Goal: Transaction & Acquisition: Subscribe to service/newsletter

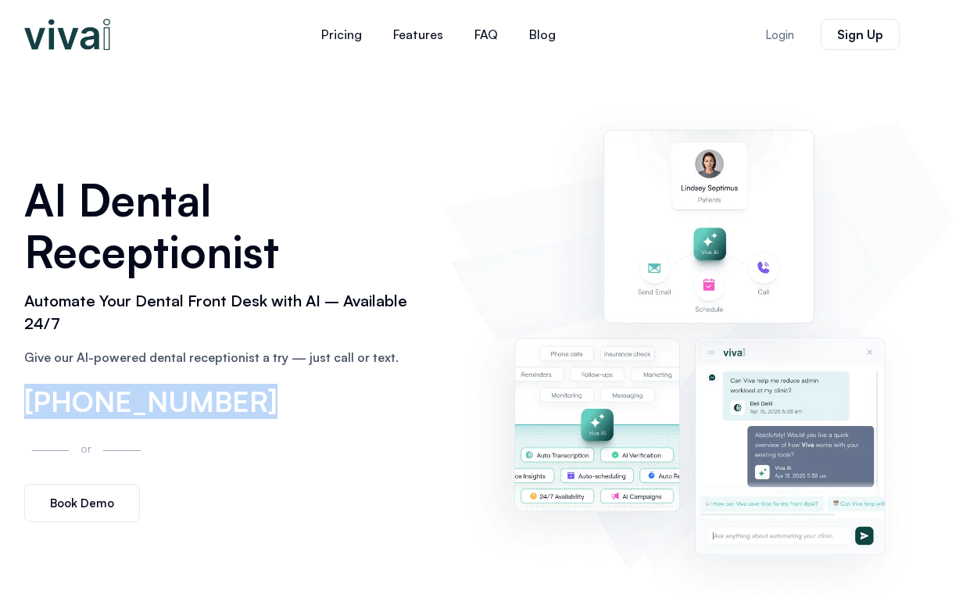
drag, startPoint x: 313, startPoint y: 408, endPoint x: 23, endPoint y: 397, distance: 291.0
click at [23, 397] on div "AI Dental Receptionist Automate Your Dental Front Desk with AI – Available 24/7…" at bounding box center [225, 348] width 419 height 365
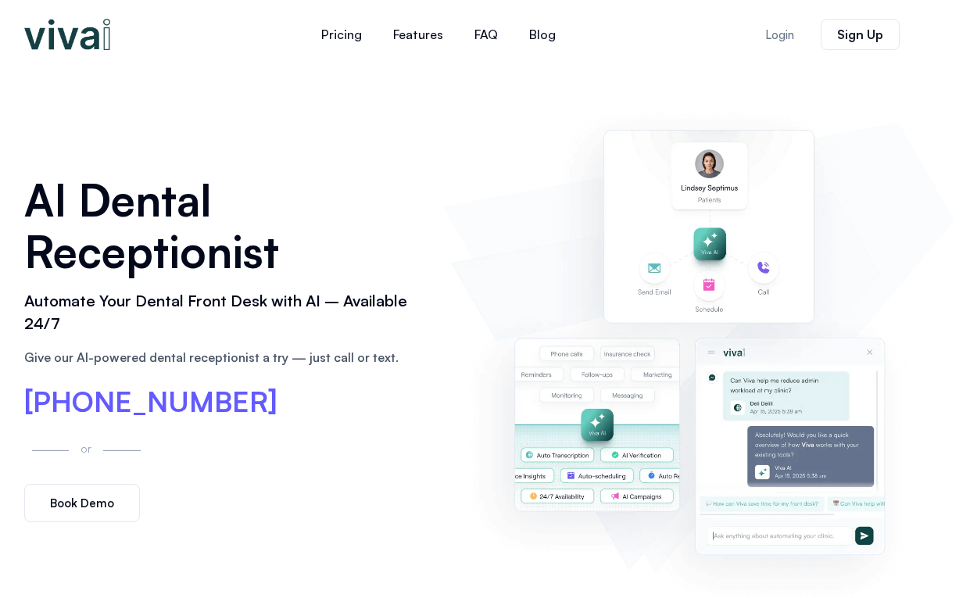
click at [285, 356] on p "Give our AI-powered dental receptionist a try — just call or text." at bounding box center [225, 357] width 403 height 19
click at [363, 28] on link "Pricing" at bounding box center [342, 35] width 72 height 38
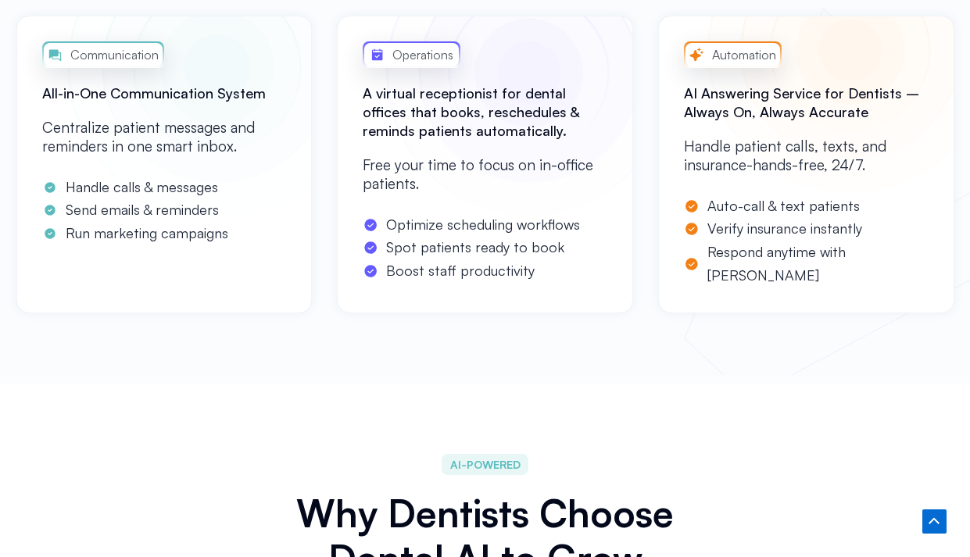
scroll to position [1245, 0]
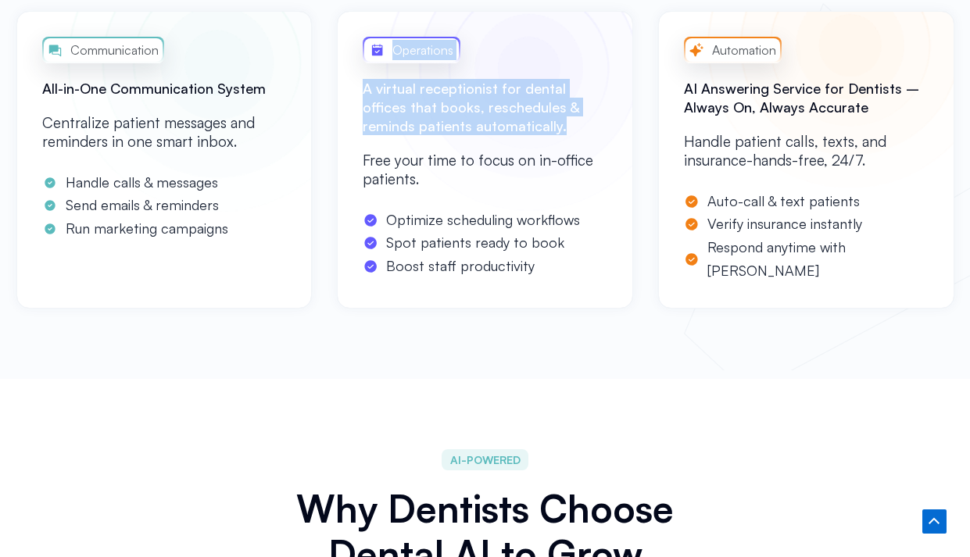
drag, startPoint x: 356, startPoint y: 89, endPoint x: 528, endPoint y: 132, distance: 177.3
click at [528, 132] on div "Operations A virtual receptionist for dental offices that books, reschedules & …" at bounding box center [485, 160] width 296 height 298
click at [528, 132] on h2 "A virtual receptionist for dental offices that books, reschedules & reminds pat…" at bounding box center [485, 107] width 245 height 56
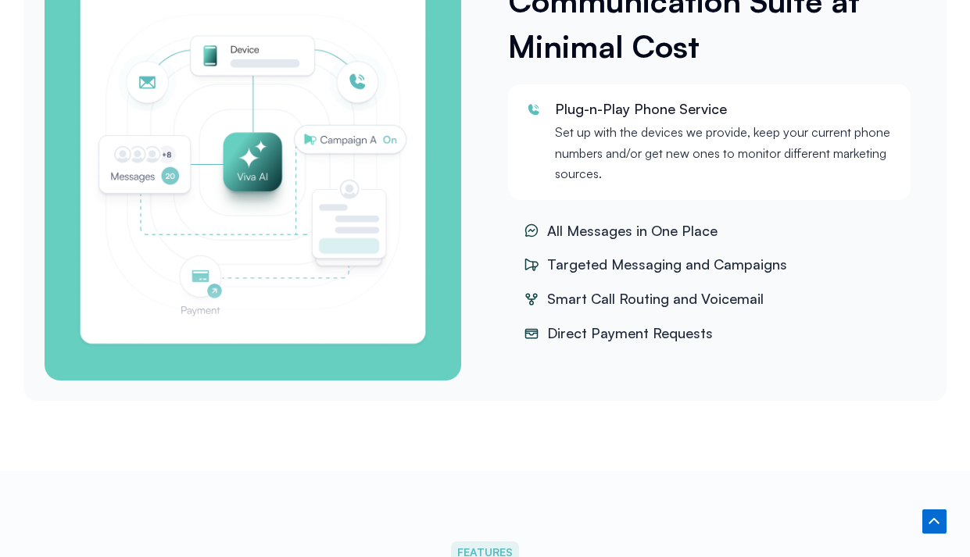
scroll to position [2164, 0]
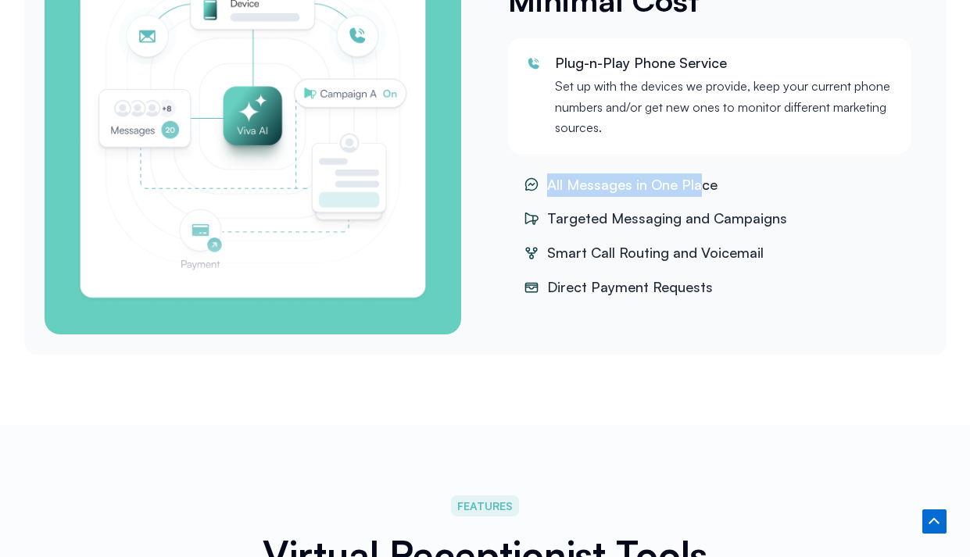
drag, startPoint x: 550, startPoint y: 176, endPoint x: 701, endPoint y: 178, distance: 150.9
click at [701, 177] on span "All Messages in One Place" at bounding box center [630, 185] width 174 height 23
click at [674, 238] on li "Smart Call Routing and Voicemail" at bounding box center [709, 253] width 403 height 31
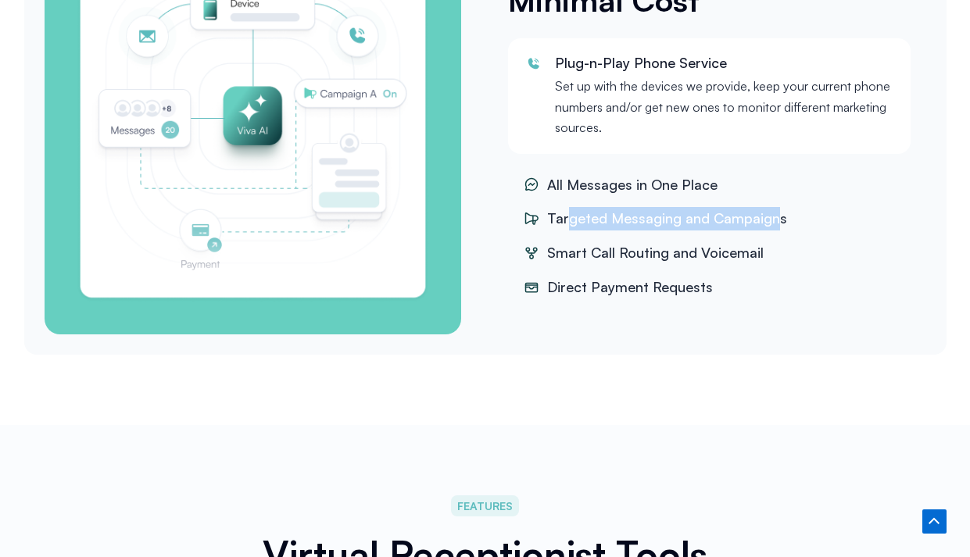
drag, startPoint x: 570, startPoint y: 214, endPoint x: 774, endPoint y: 213, distance: 204.0
click at [774, 213] on span "Targeted Messaging and Campaigns" at bounding box center [665, 218] width 244 height 23
click at [740, 267] on ul "All Messages in One Place Targeted Messaging and Campaigns [PERSON_NAME] Call R…" at bounding box center [709, 237] width 403 height 134
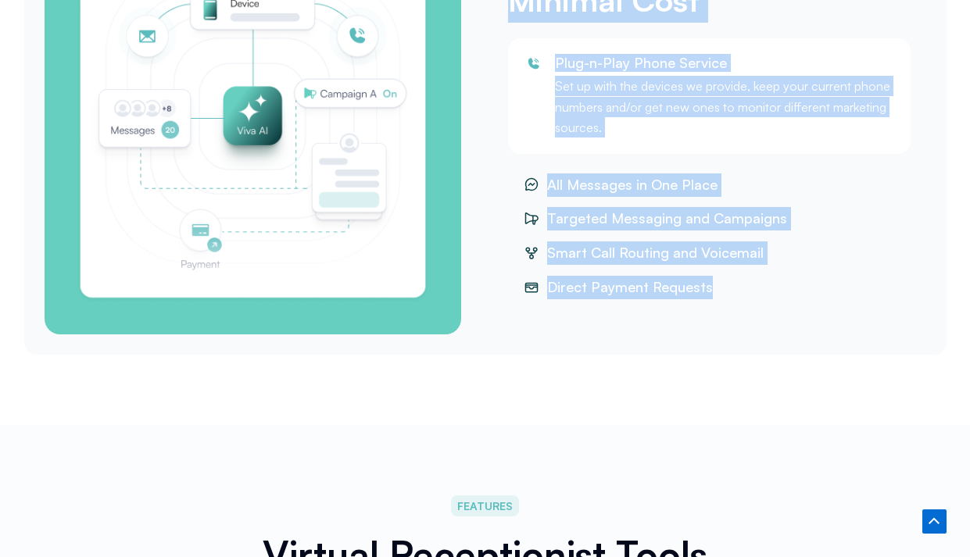
drag, startPoint x: 733, startPoint y: 285, endPoint x: 477, endPoint y: 156, distance: 286.3
click at [476, 156] on div "Communication Suite at Minimal Cost Plug-n-Play Phone Service Set up with the d…" at bounding box center [485, 117] width 922 height 475
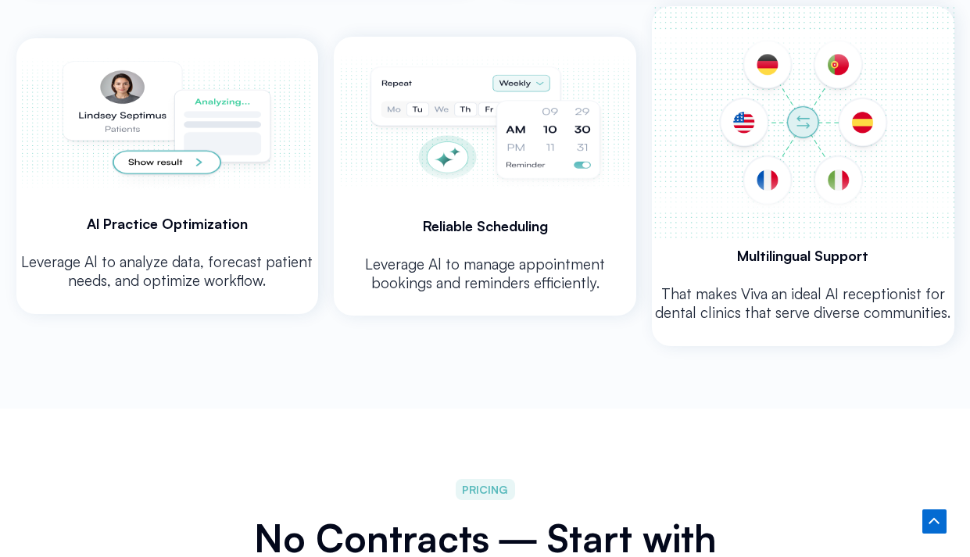
scroll to position [3347, 0]
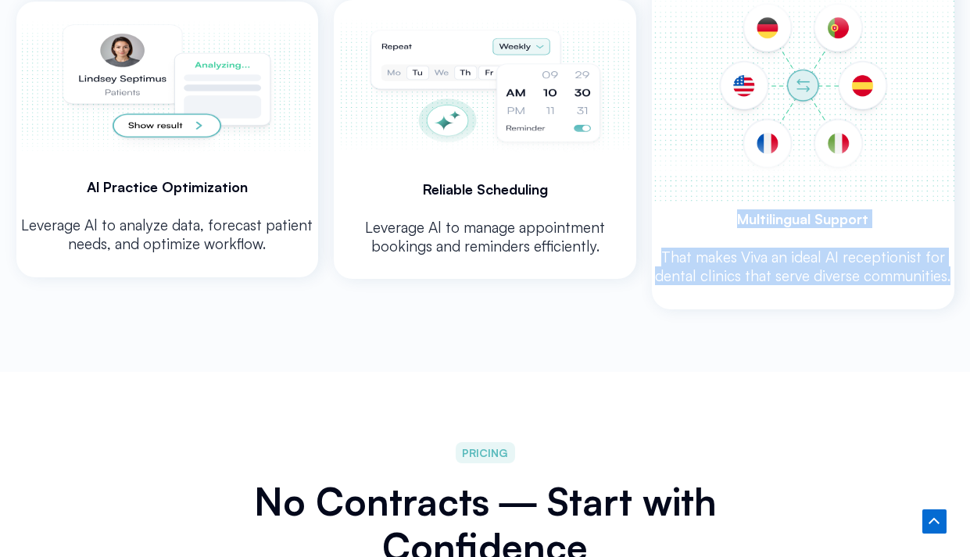
drag, startPoint x: 718, startPoint y: 209, endPoint x: 786, endPoint y: 310, distance: 122.3
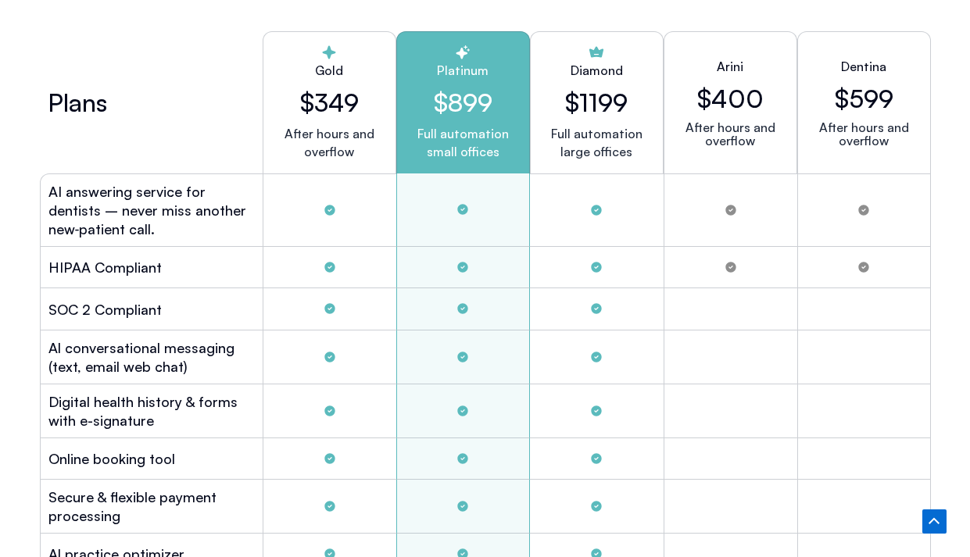
scroll to position [4062, 0]
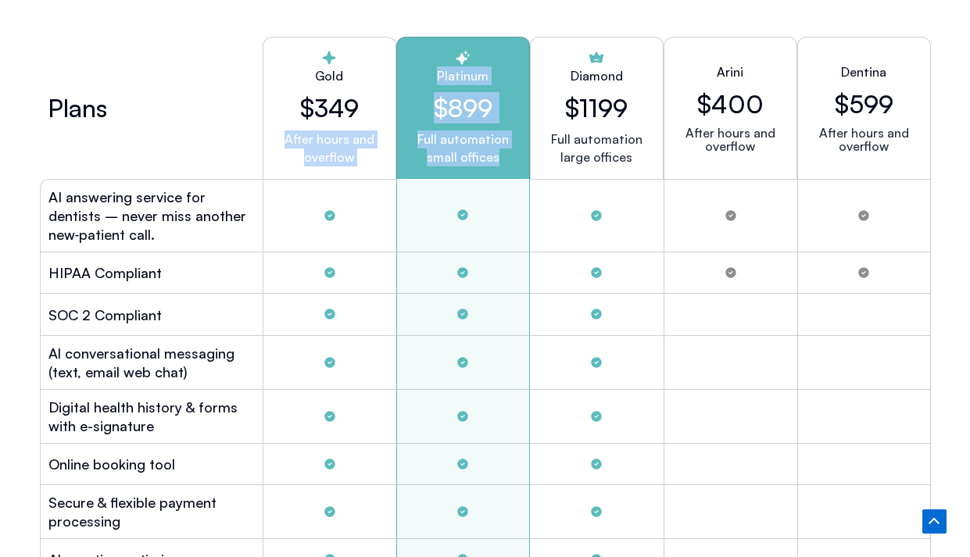
drag, startPoint x: 392, startPoint y: 105, endPoint x: 497, endPoint y: 174, distance: 125.3
click at [497, 173] on div "Plans Gold $349 After hours and overflow Platinum $899 Full automation small of…" at bounding box center [485, 108] width 891 height 142
click at [497, 174] on div "Full automation small offices" at bounding box center [463, 159] width 107 height 56
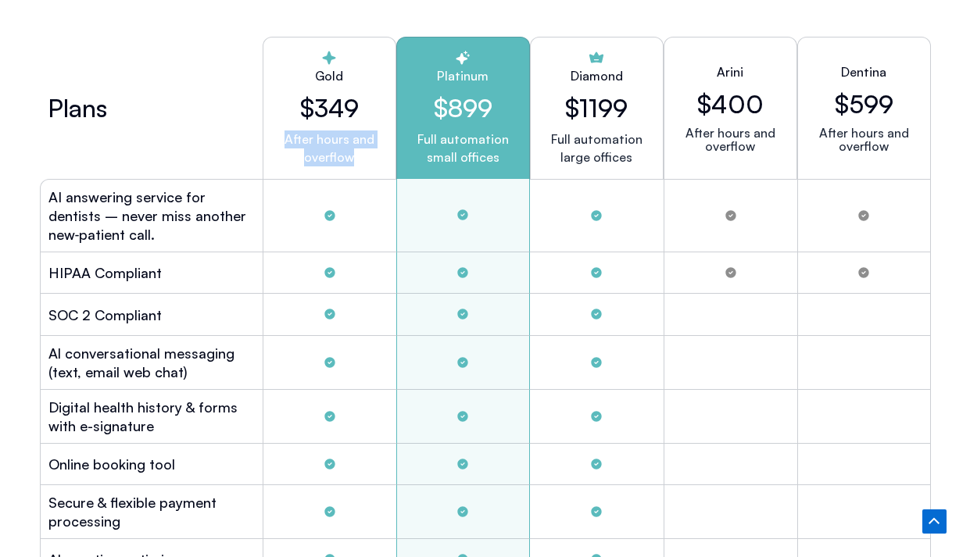
drag, startPoint x: 363, startPoint y: 158, endPoint x: 267, endPoint y: 120, distance: 102.5
click at [267, 120] on div "Gold $349 After hours and overflow" at bounding box center [330, 108] width 134 height 142
click at [352, 167] on div "After hours and overflow" at bounding box center [329, 159] width 107 height 56
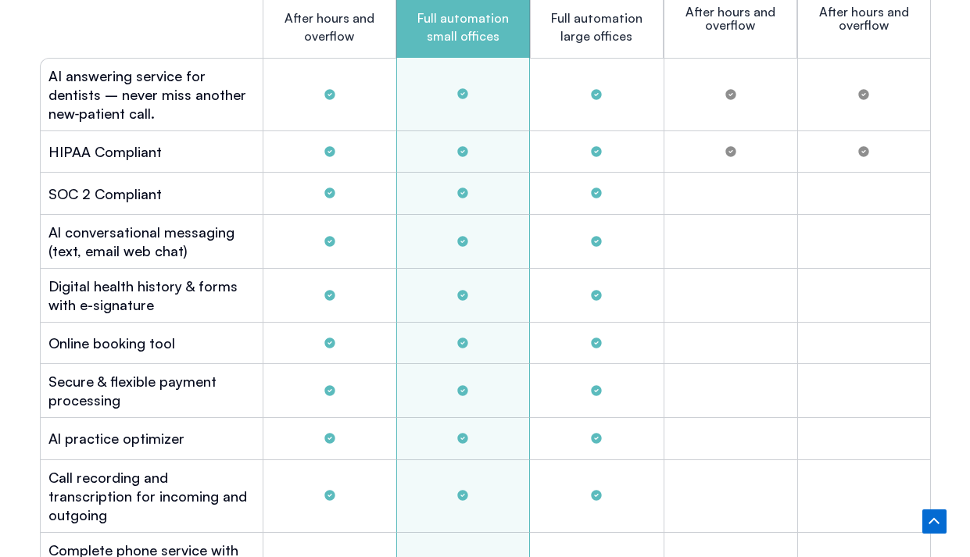
scroll to position [4157, 0]
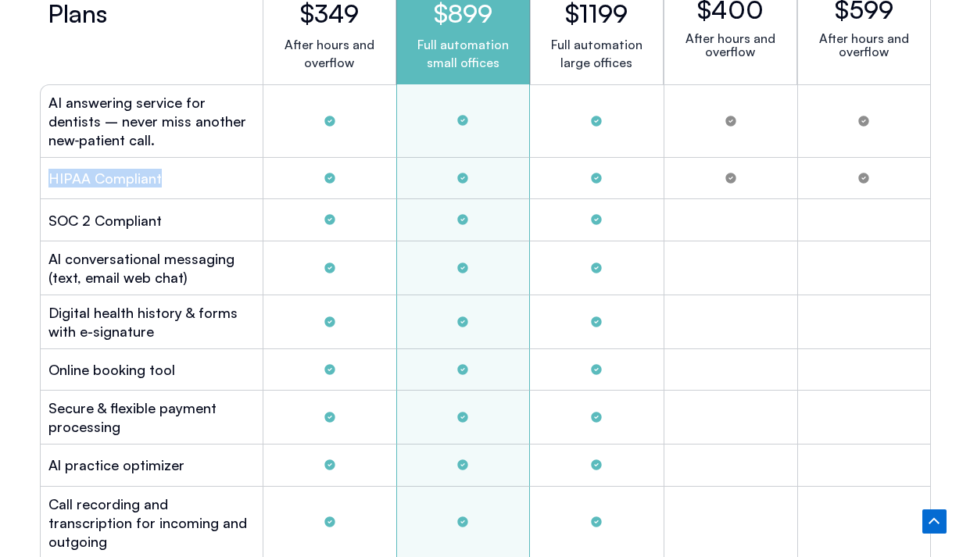
drag, startPoint x: 80, startPoint y: 172, endPoint x: 242, endPoint y: 178, distance: 161.9
click at [242, 178] on div "HIPAA Compliant" at bounding box center [151, 178] width 223 height 41
drag, startPoint x: 56, startPoint y: 209, endPoint x: 15, endPoint y: 209, distance: 41.4
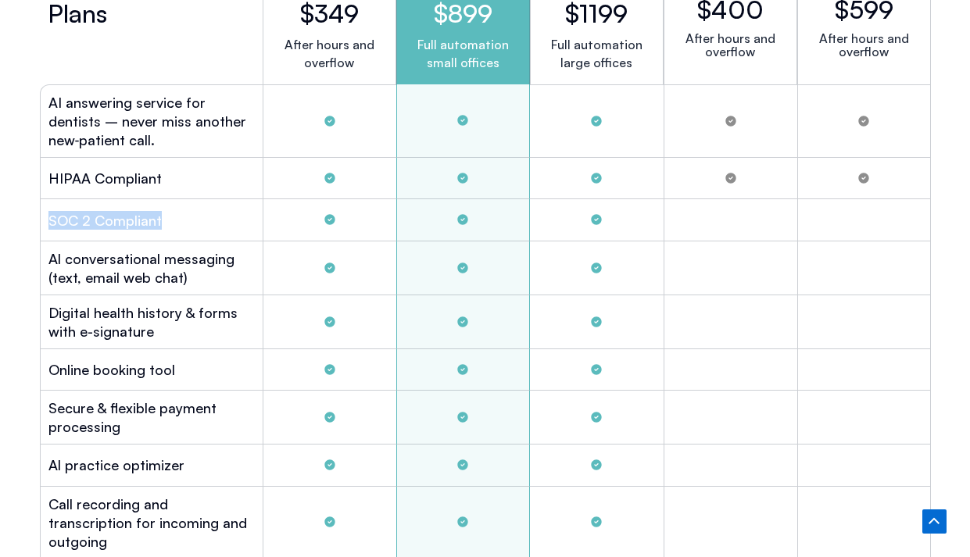
click at [205, 217] on div "SOC 2 Compliant" at bounding box center [151, 219] width 223 height 41
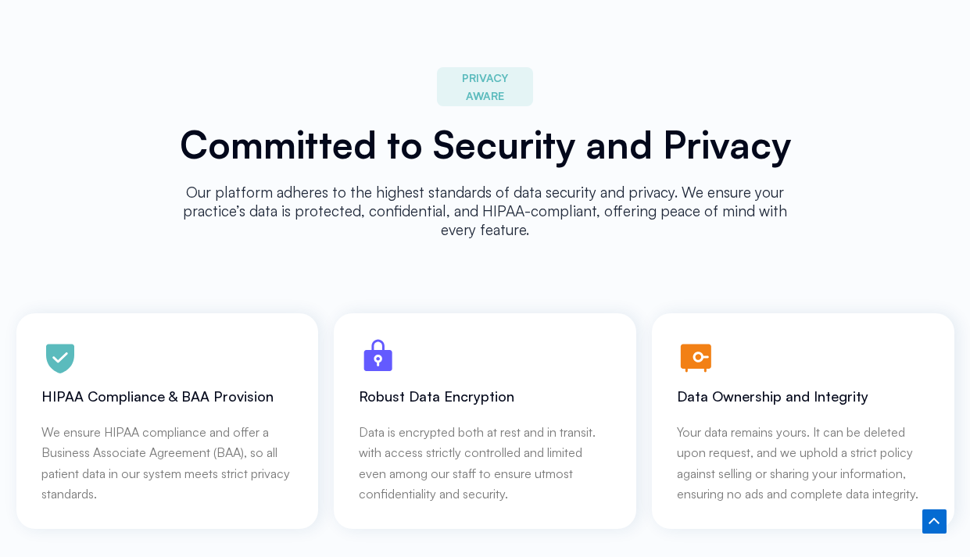
scroll to position [7019, 0]
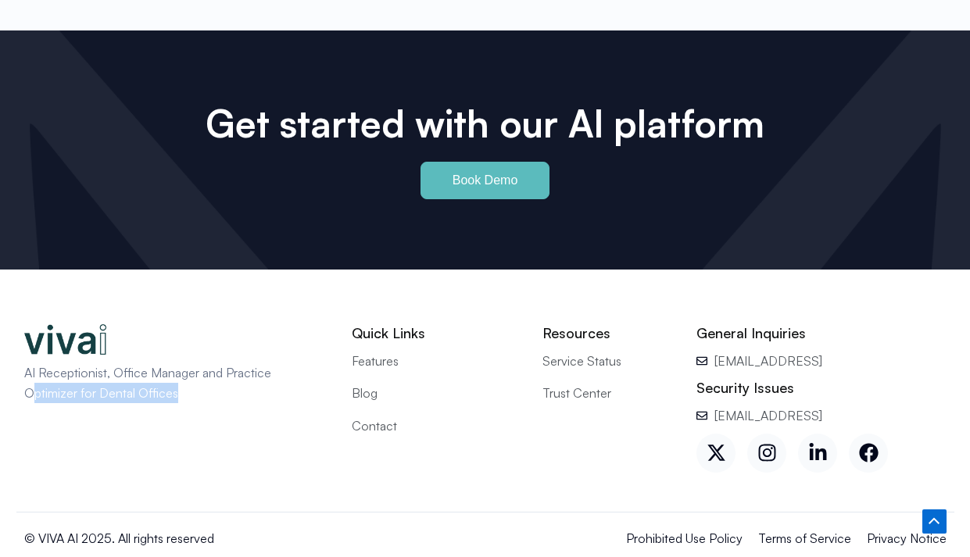
drag, startPoint x: 204, startPoint y: 377, endPoint x: 27, endPoint y: 371, distance: 177.6
click at [27, 371] on p "AI Receptionist, Office Manager and Practice Optimizer for Dental Offices" at bounding box center [161, 383] width 274 height 41
click at [180, 410] on div "AI Receptionist, Office Manager and Practice Optimizer for Dental Offices" at bounding box center [176, 399] width 320 height 164
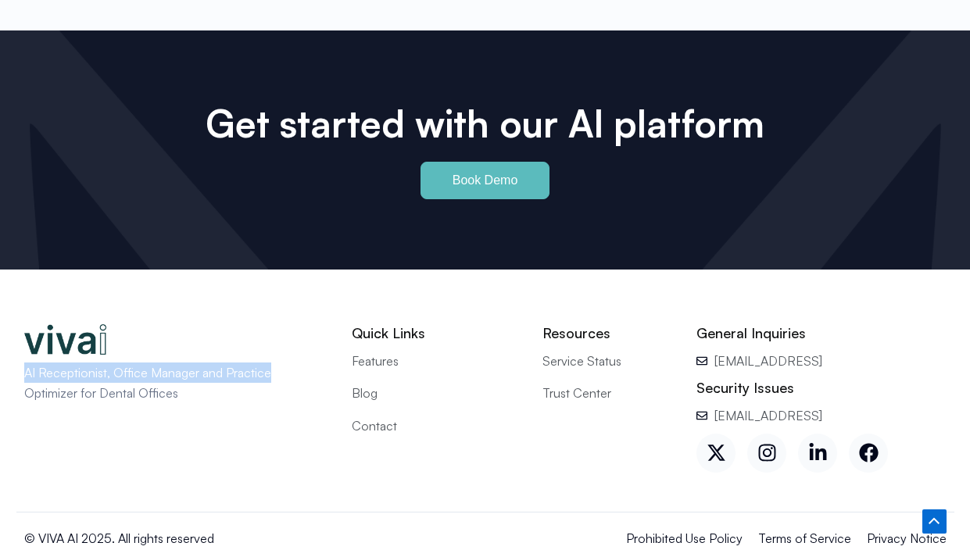
drag, startPoint x: 275, startPoint y: 352, endPoint x: -107, endPoint y: 351, distance: 382.3
click at [259, 435] on div "AI Receptionist, Office Manager and Practice Optimizer for Dental Offices" at bounding box center [176, 399] width 320 height 164
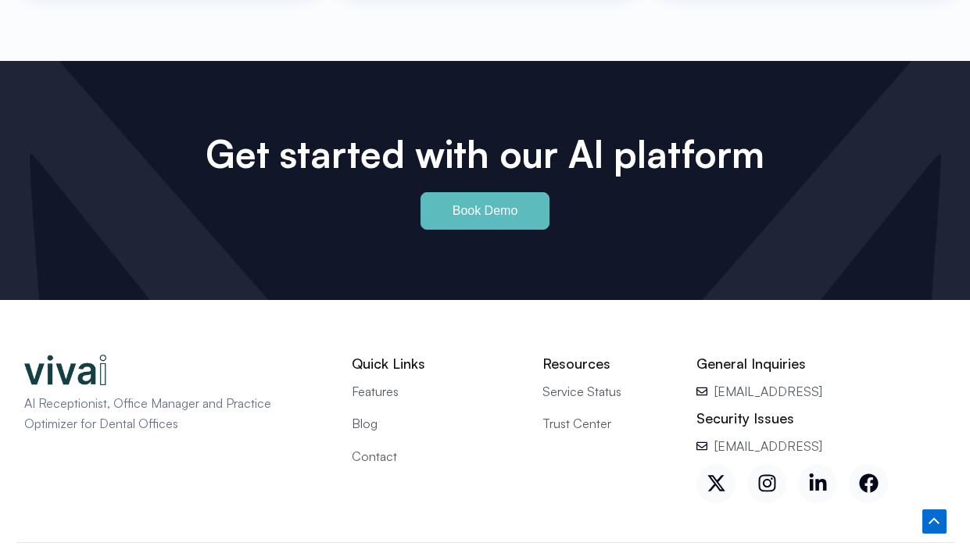
scroll to position [6976, 0]
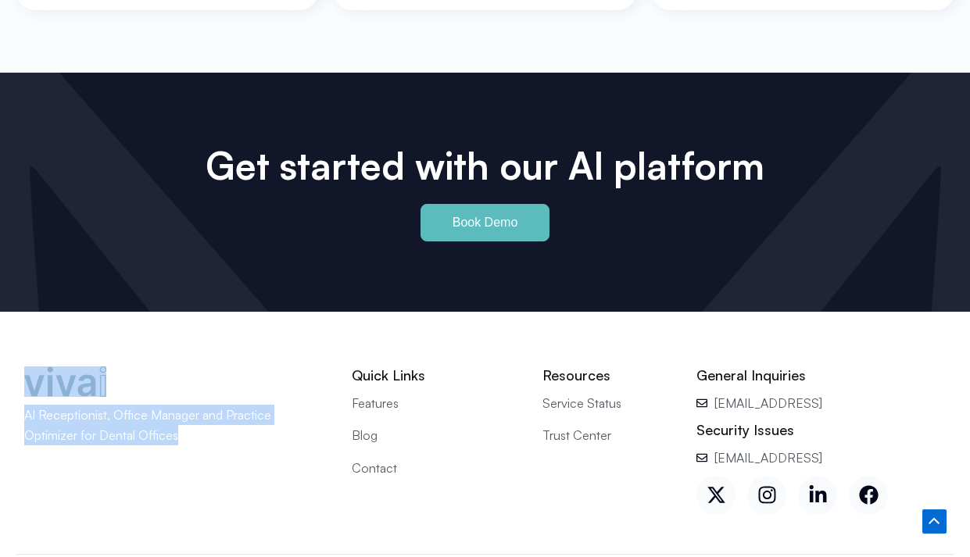
drag, startPoint x: 248, startPoint y: 407, endPoint x: -115, endPoint y: 346, distance: 367.8
click at [292, 433] on div "AI Receptionist, Office Manager and Practice Optimizer for Dental Offices" at bounding box center [161, 436] width 274 height 63
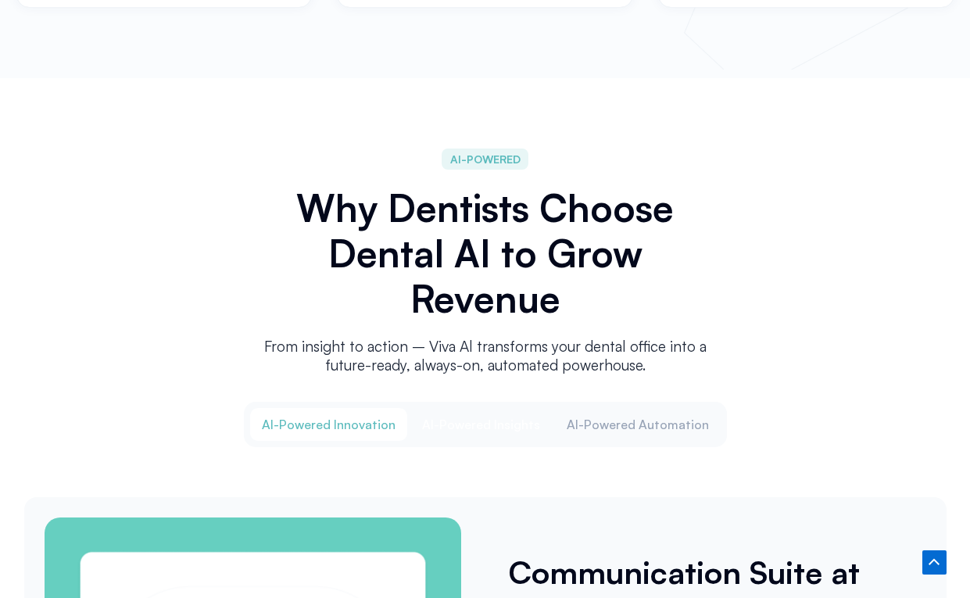
scroll to position [1564, 0]
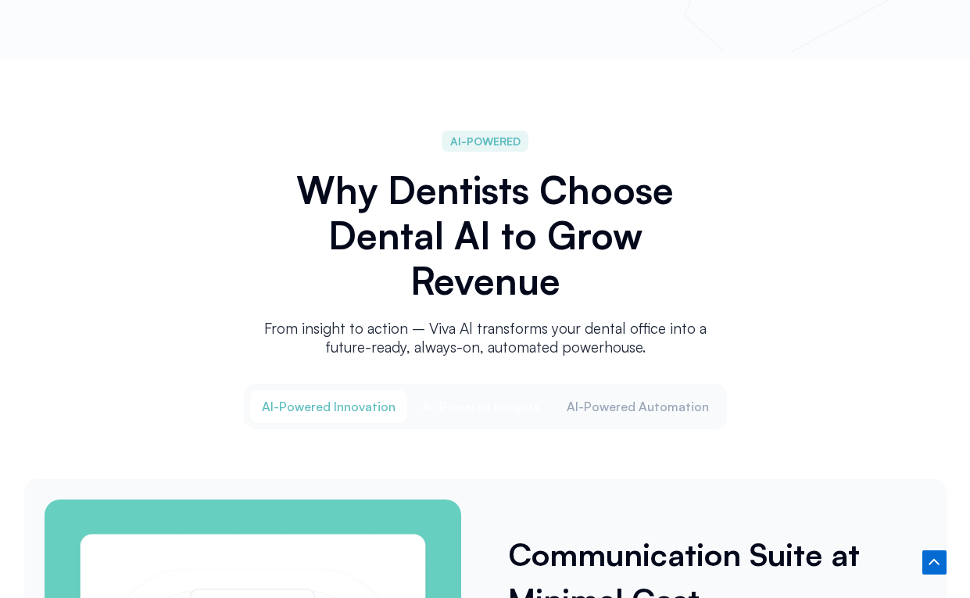
click at [502, 401] on span "Al-Powered Insights" at bounding box center [481, 406] width 118 height 17
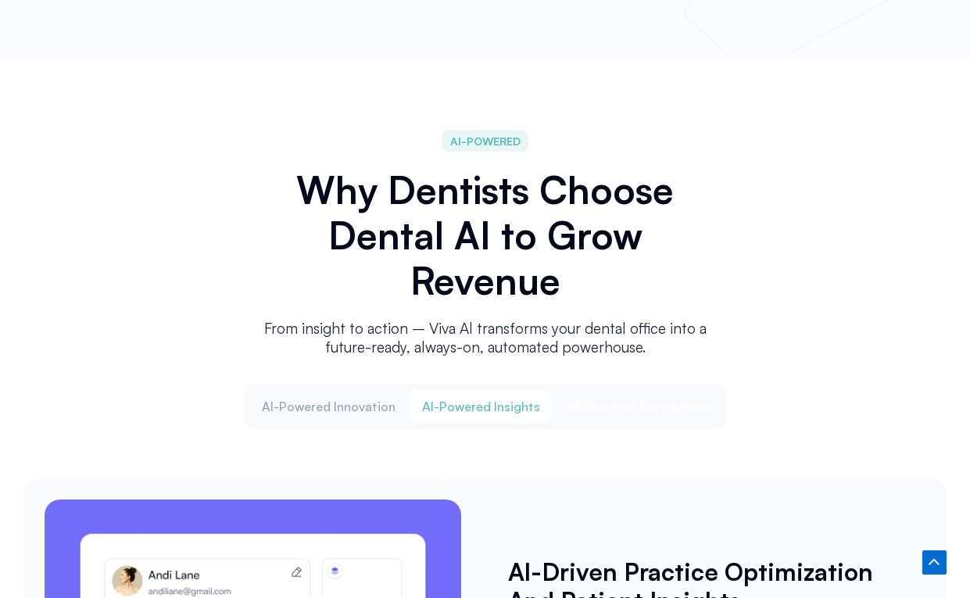
click at [657, 399] on span "Al-Powered Automation" at bounding box center [638, 406] width 142 height 17
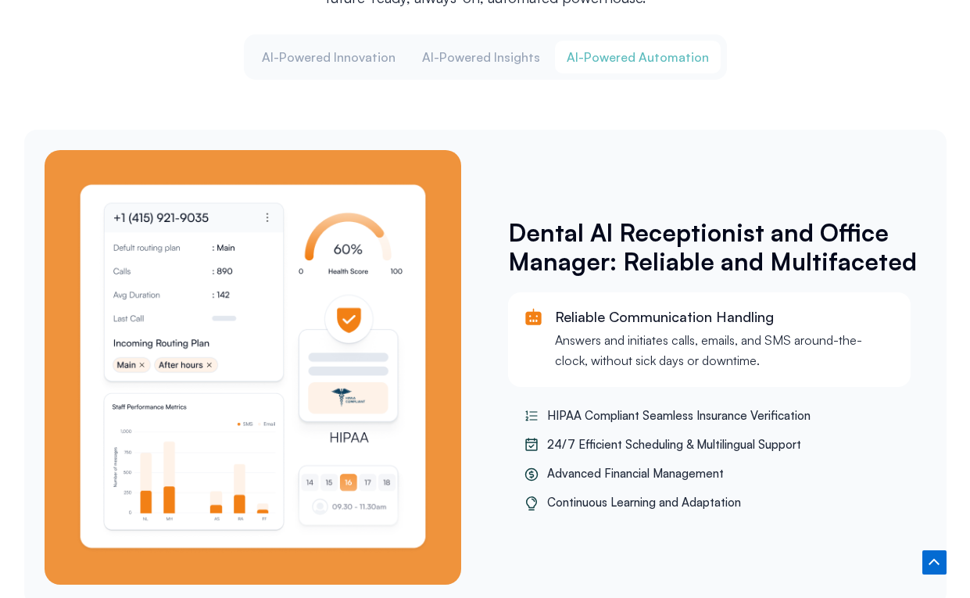
scroll to position [1996, 0]
